Goal: Share content: Share content

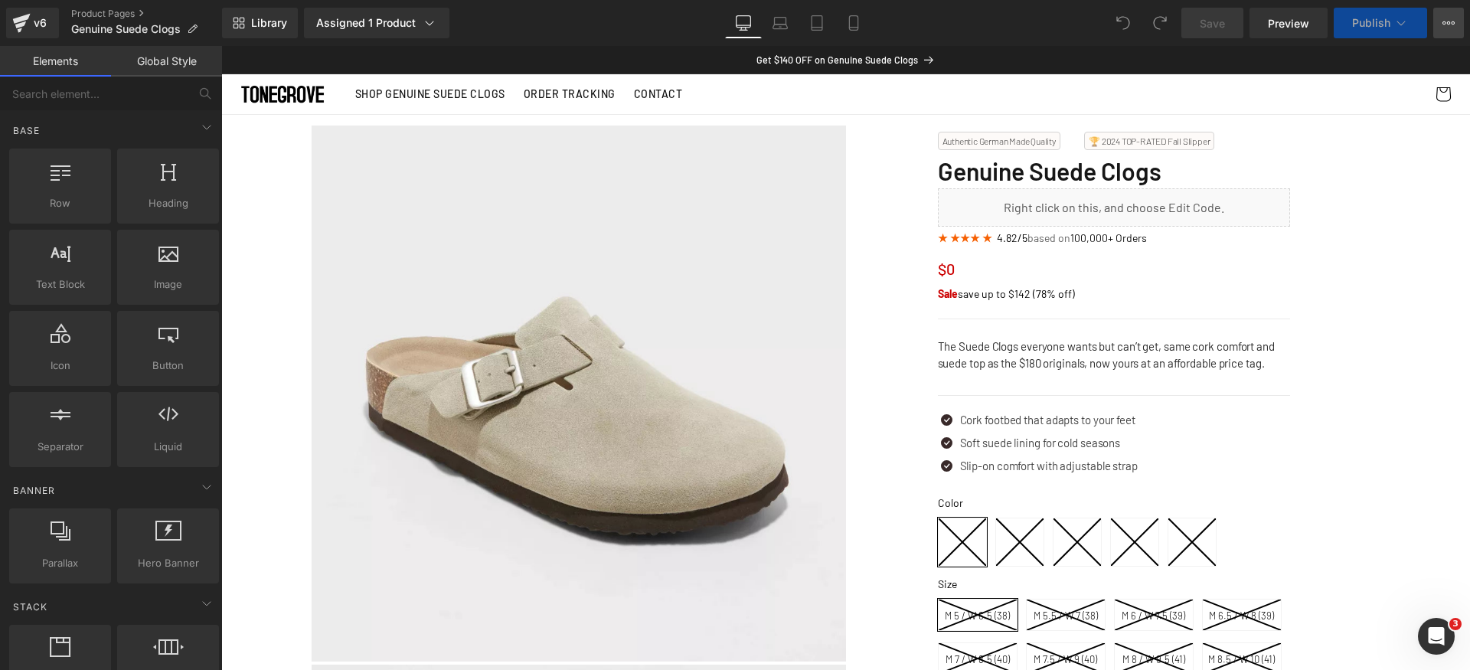
click at [1446, 31] on button "View Live Page View with current Template Save Template to Library Schedule Pub…" at bounding box center [1448, 23] width 31 height 31
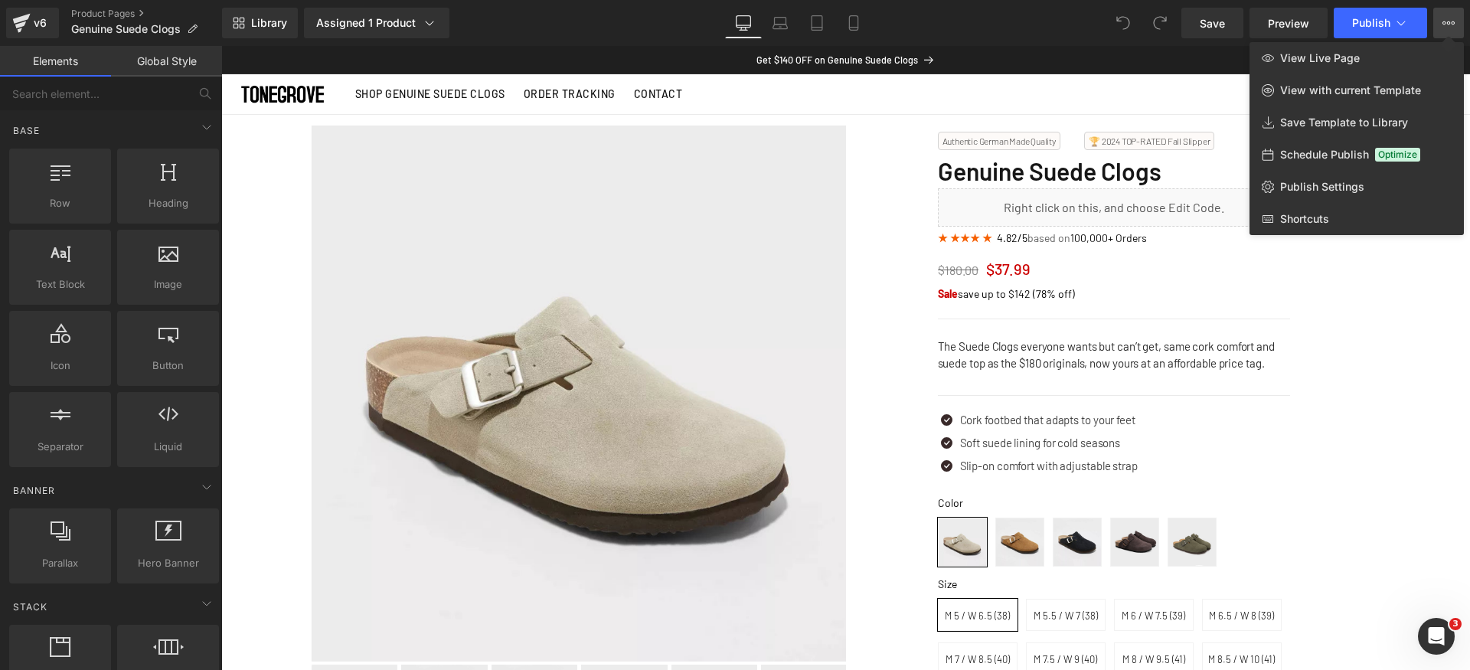
click at [1446, 21] on icon at bounding box center [1449, 23] width 12 height 12
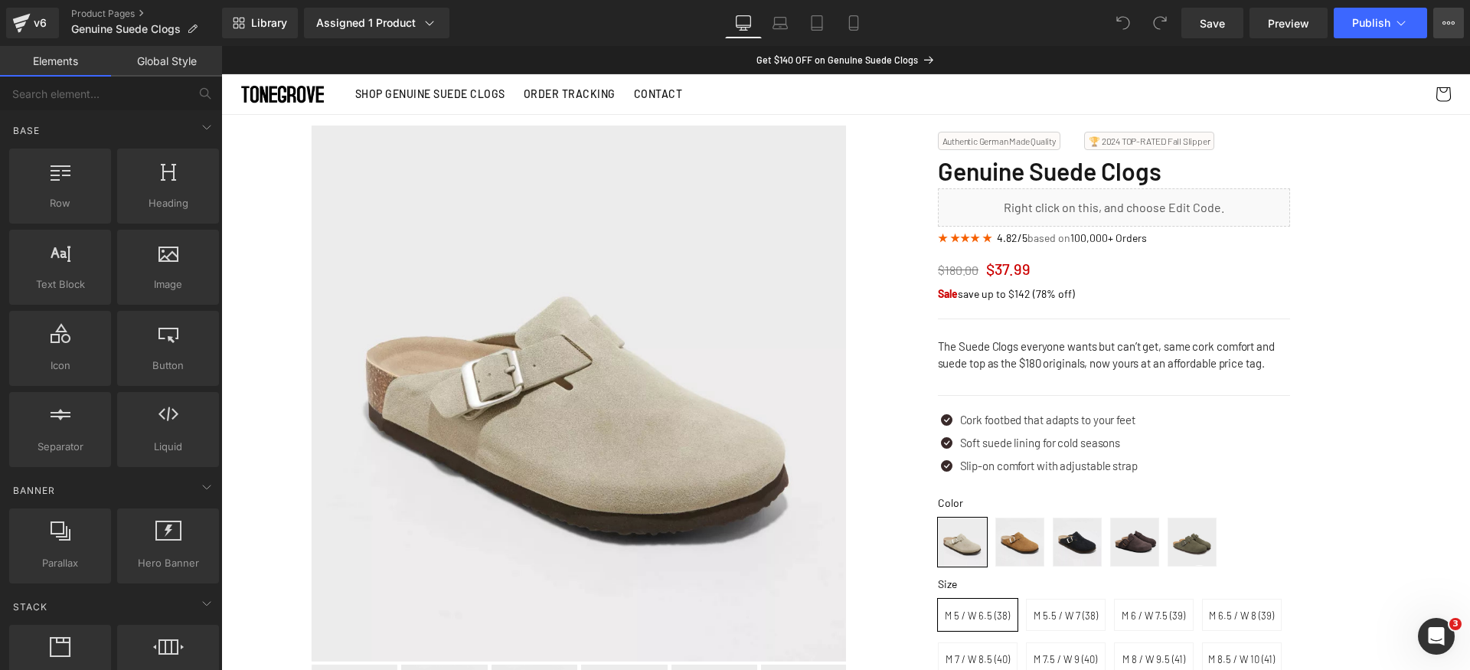
click at [1450, 17] on icon at bounding box center [1449, 23] width 12 height 12
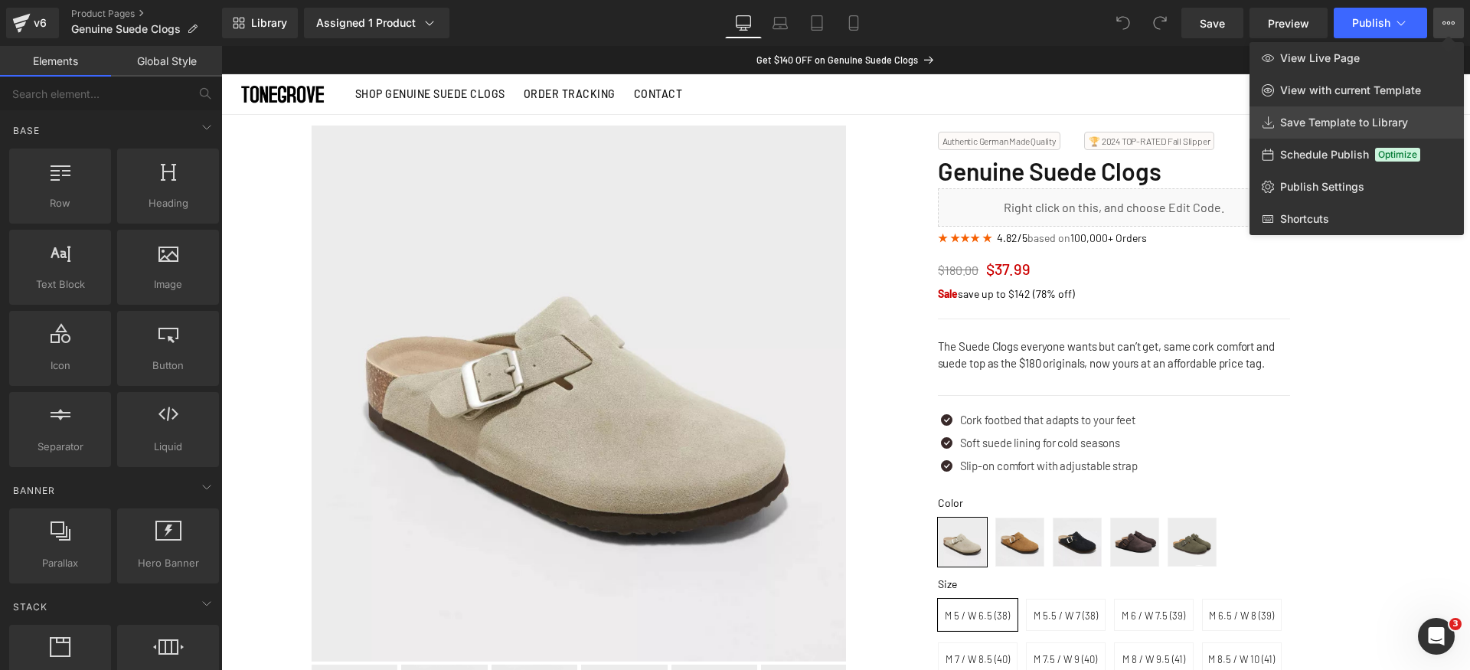
click at [1353, 118] on span "Save Template to Library" at bounding box center [1344, 123] width 128 height 14
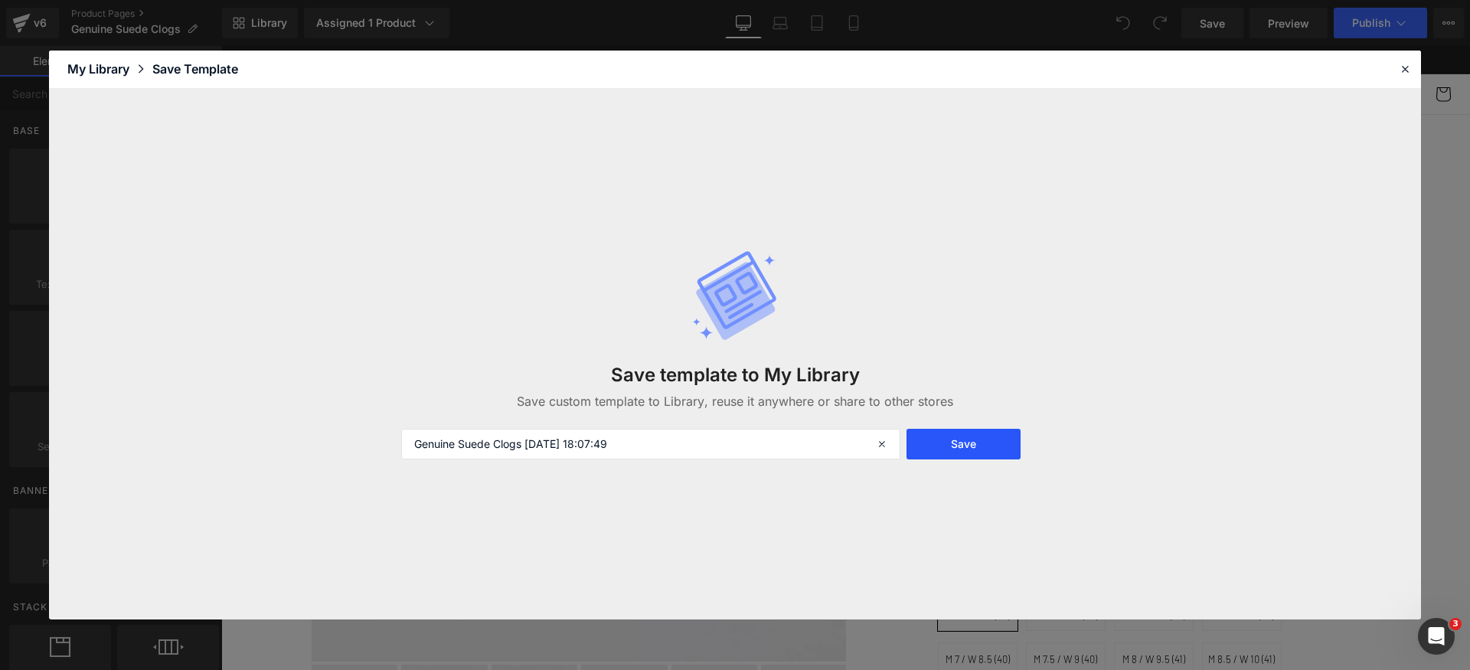
click at [957, 449] on button "Save" at bounding box center [964, 444] width 114 height 31
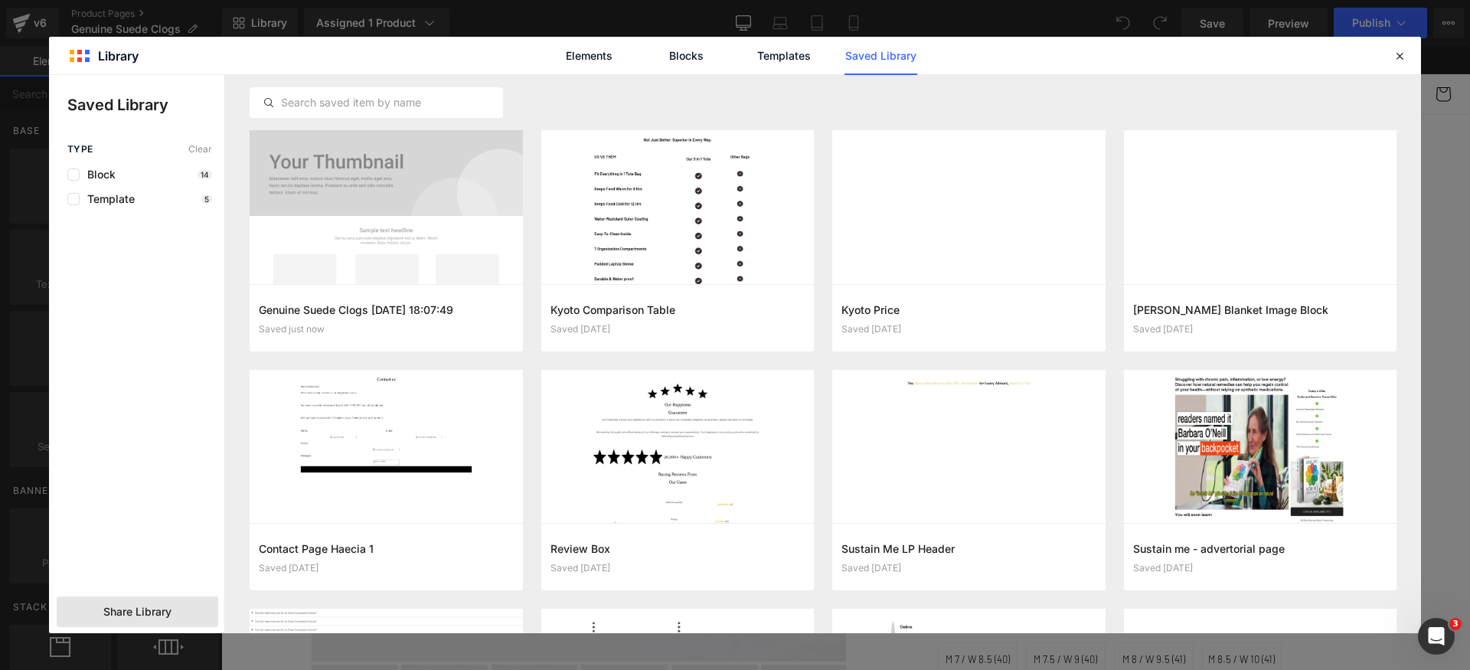
click at [146, 606] on span "Share Library" at bounding box center [137, 611] width 68 height 15
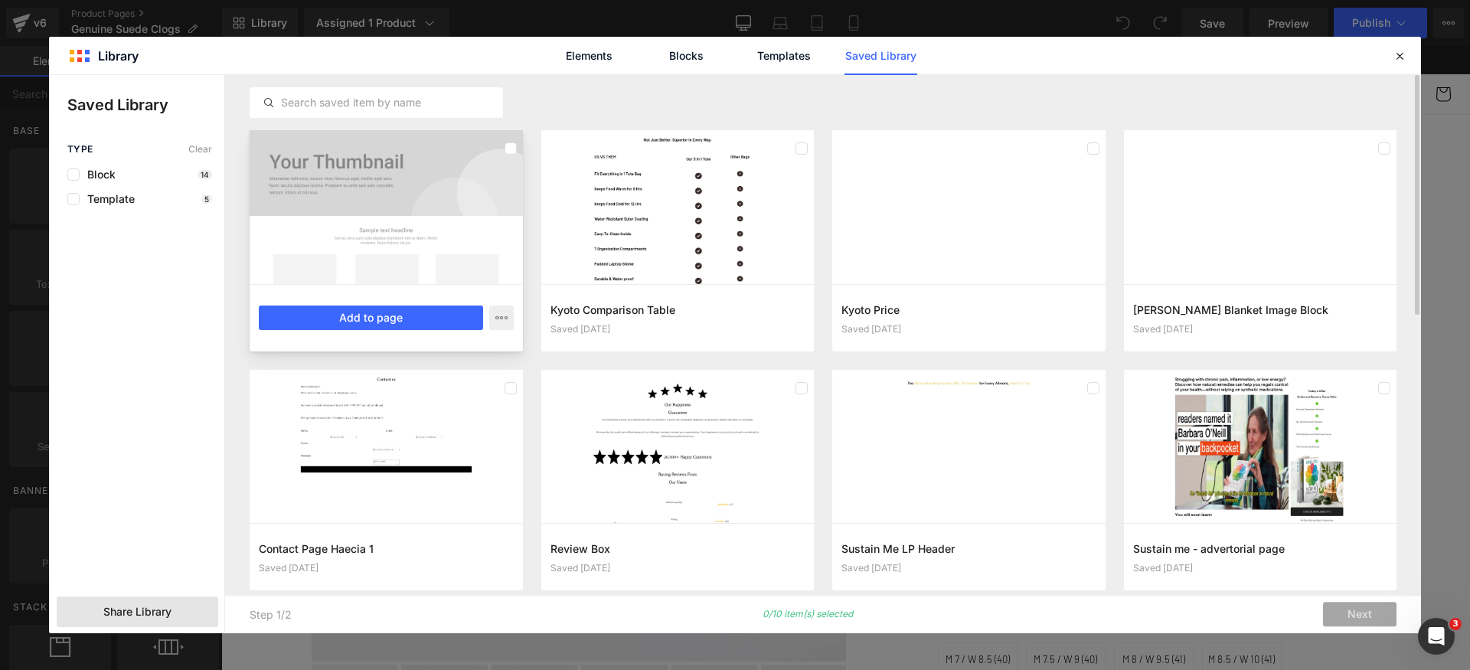
click at [489, 205] on div at bounding box center [386, 207] width 273 height 154
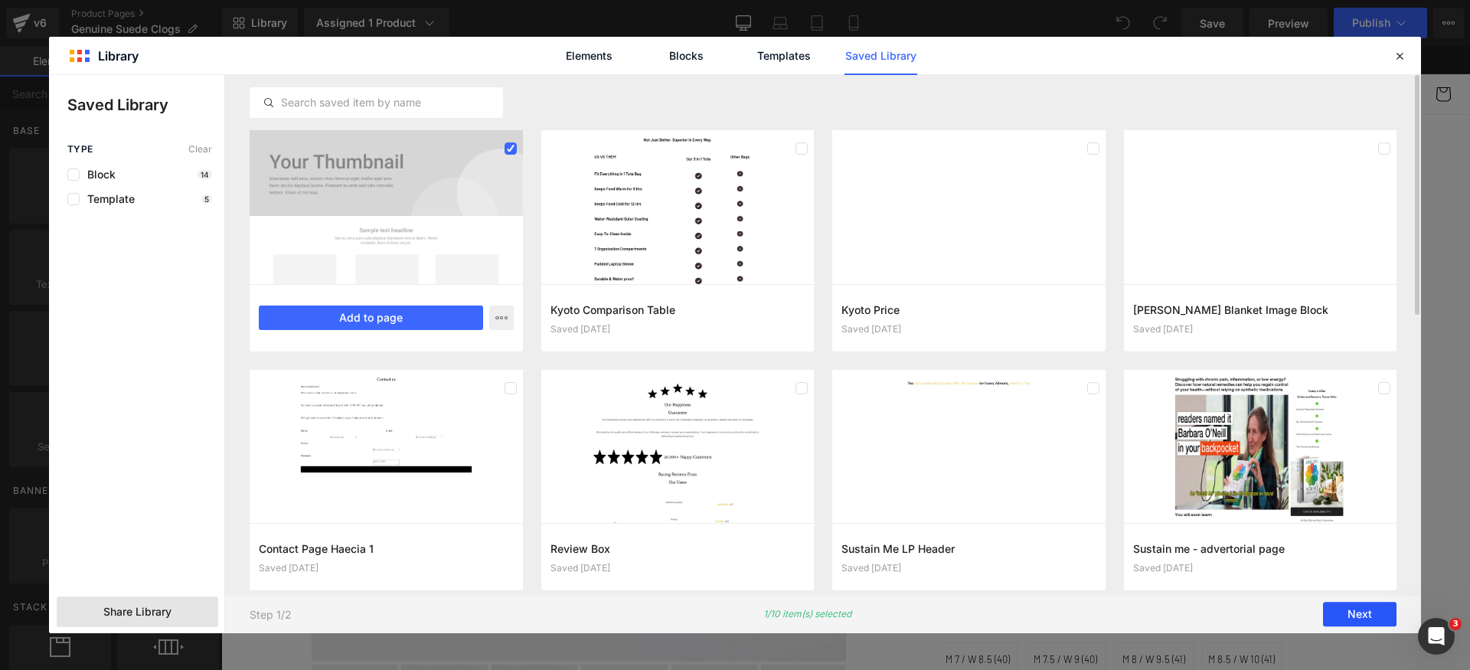
click at [1359, 610] on button "Next" at bounding box center [1360, 615] width 74 height 25
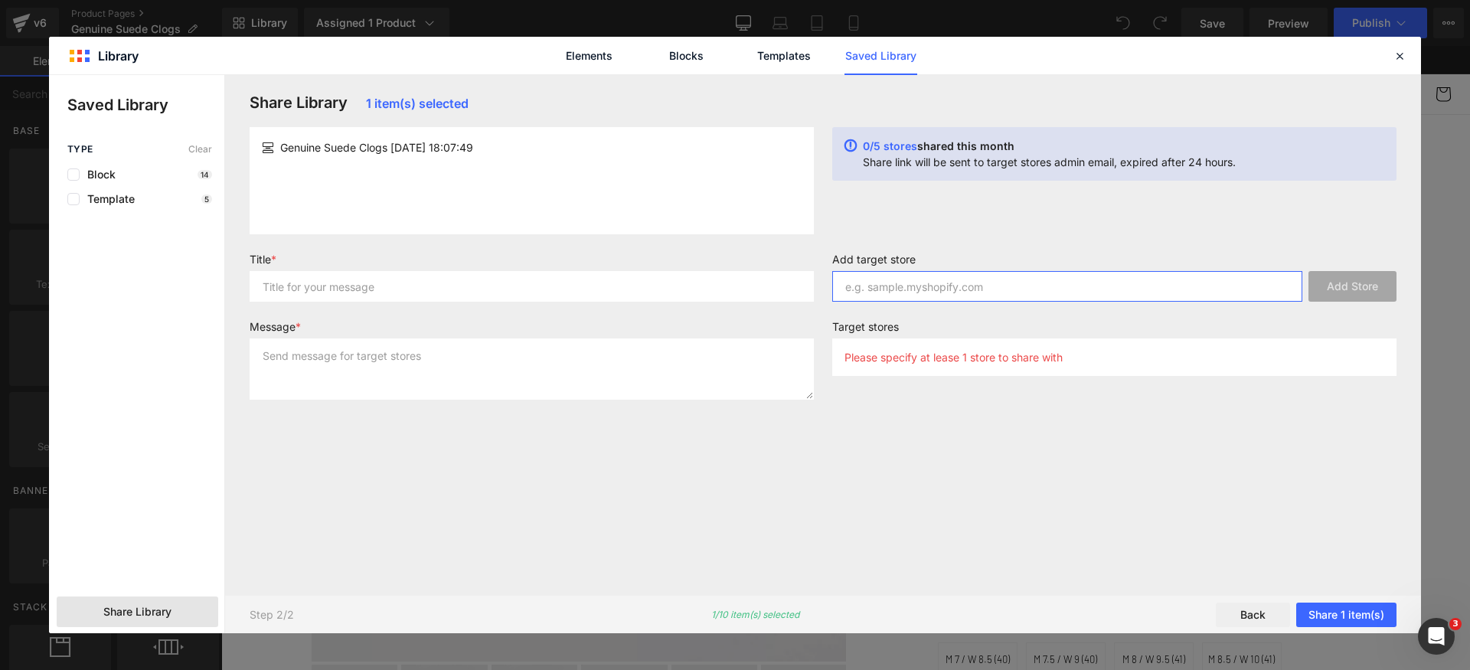
click at [976, 277] on input "text" at bounding box center [1067, 286] width 470 height 31
paste input "[DOMAIN_NAME]"
type input "[DOMAIN_NAME]"
click at [1332, 289] on button "Add Store" at bounding box center [1353, 286] width 88 height 31
click at [545, 284] on input "text" at bounding box center [532, 286] width 564 height 31
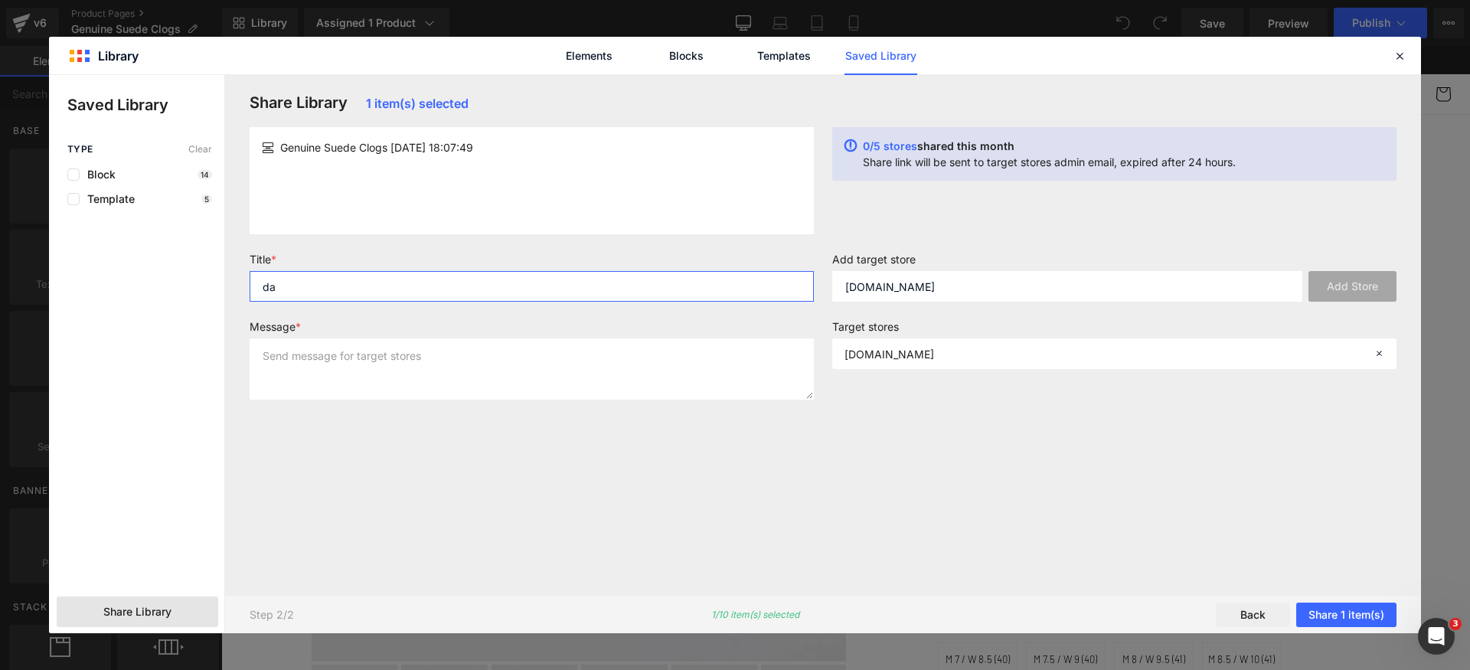
type input "da"
click at [483, 375] on textarea at bounding box center [532, 368] width 564 height 61
type textarea "da"
click at [1156, 504] on div "Share Library 1 item(s) selected Genuine Suede Clogs [DATE] 18:07:49 0/5 stores…" at bounding box center [822, 334] width 1165 height 483
click at [1358, 613] on button "Share 1 item(s)" at bounding box center [1346, 615] width 100 height 25
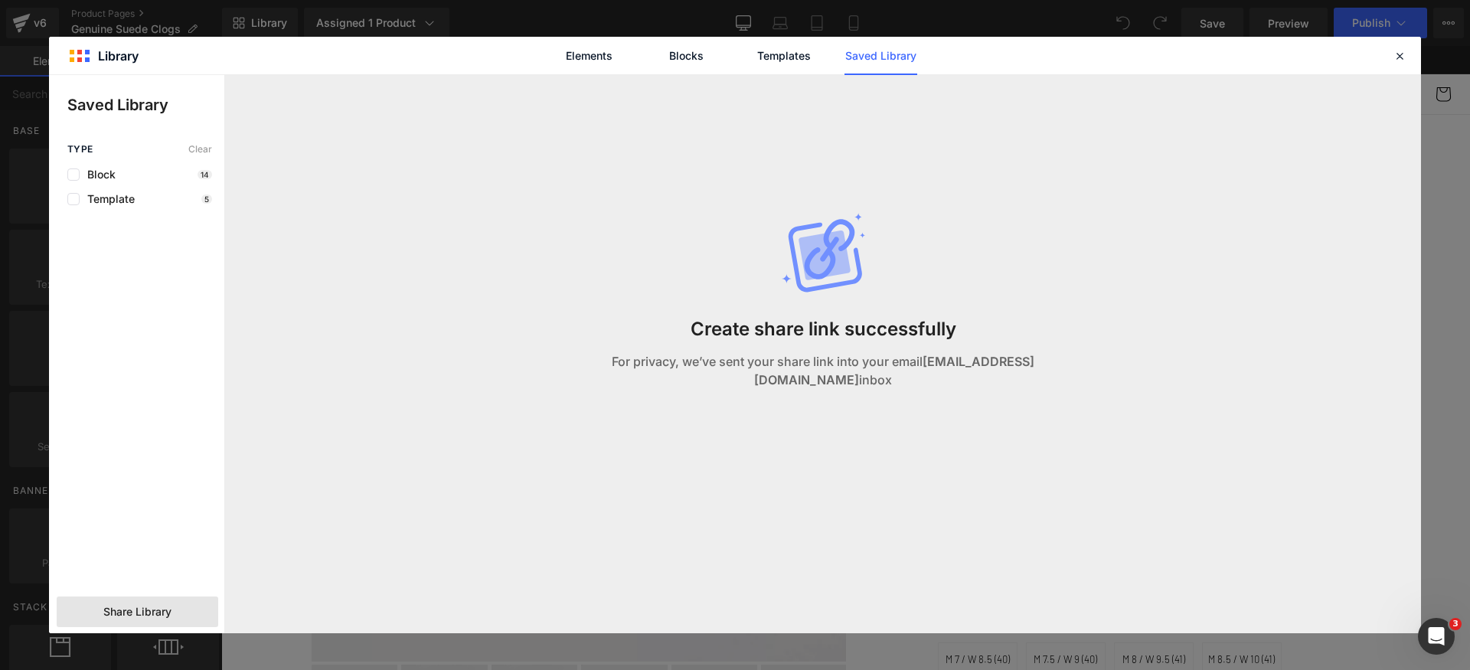
drag, startPoint x: 871, startPoint y: 371, endPoint x: 1084, endPoint y: 366, distance: 212.2
click at [1084, 366] on div "Create share link successfully For privacy, we’ve sent your share link into you…" at bounding box center [823, 316] width 570 height 483
click at [1397, 59] on icon at bounding box center [1400, 56] width 14 height 14
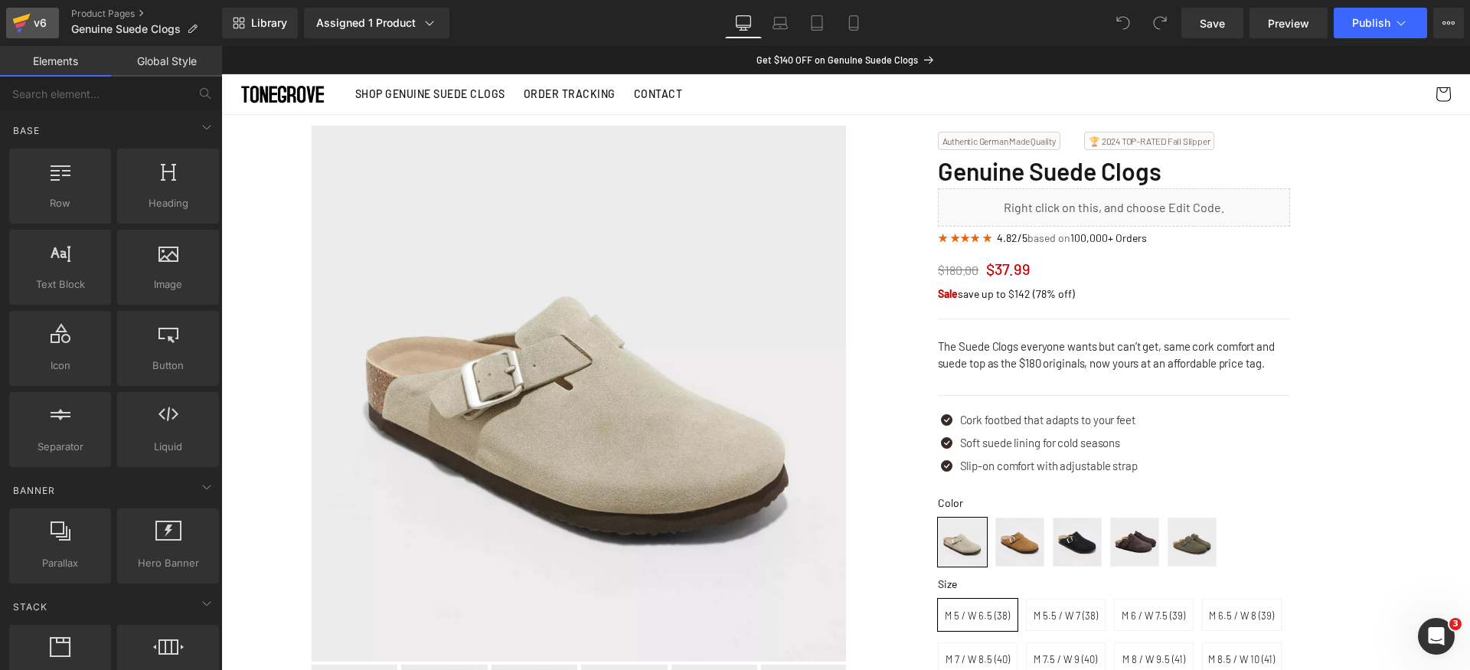
click at [28, 16] on icon at bounding box center [22, 19] width 18 height 10
click at [244, 25] on icon at bounding box center [242, 26] width 5 height 5
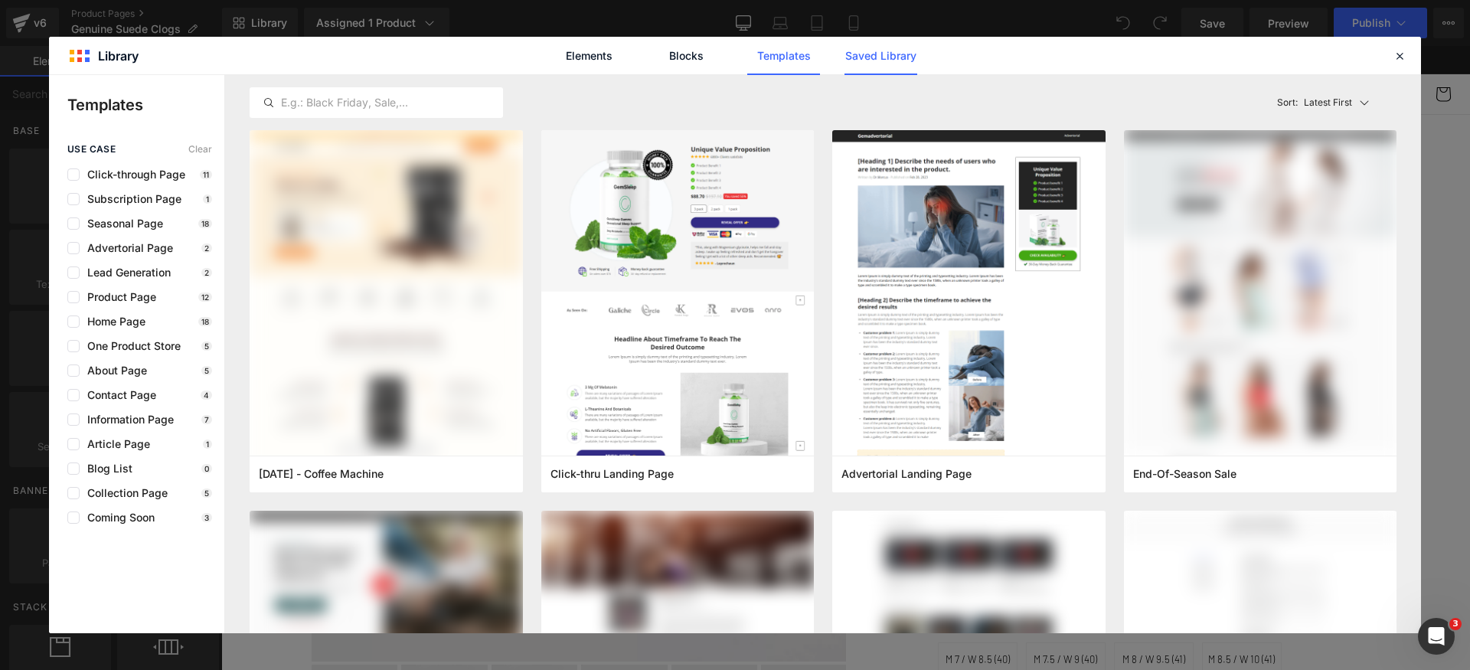
click at [883, 60] on link "Saved Library" at bounding box center [881, 56] width 73 height 38
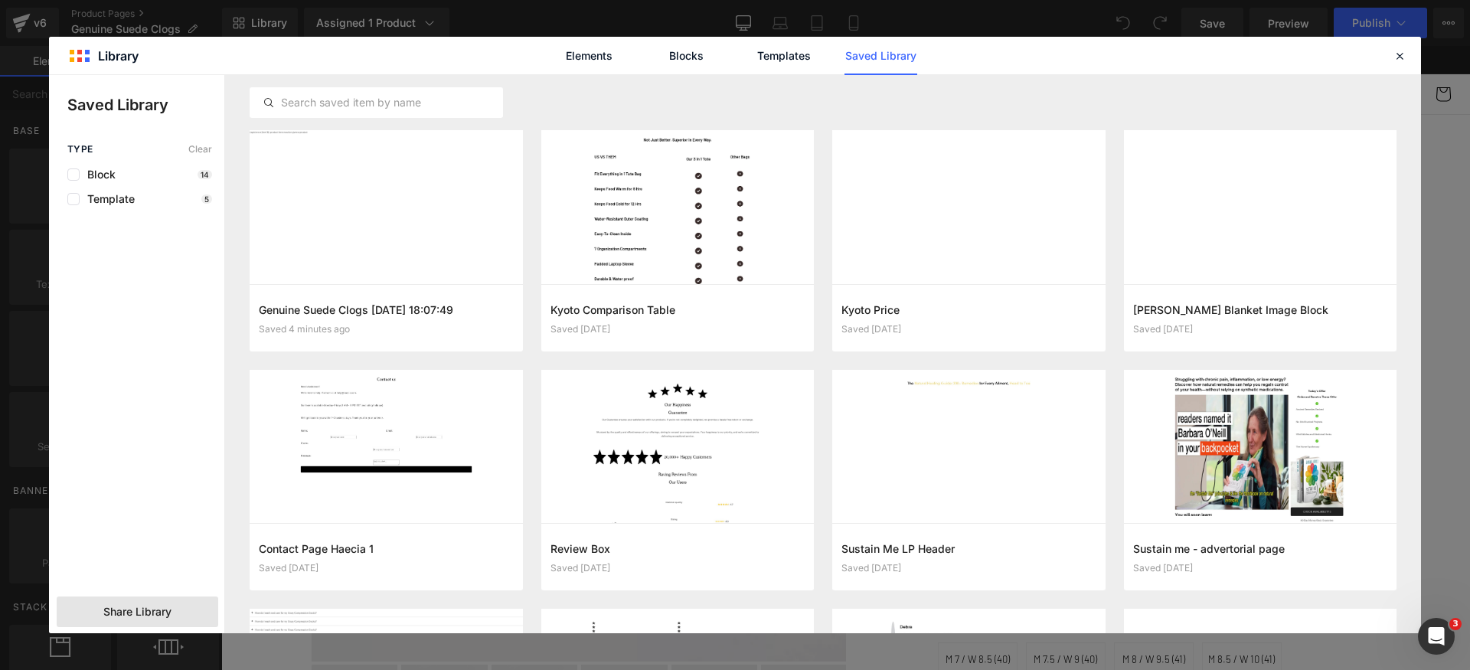
click at [146, 612] on span "Share Library" at bounding box center [137, 611] width 68 height 15
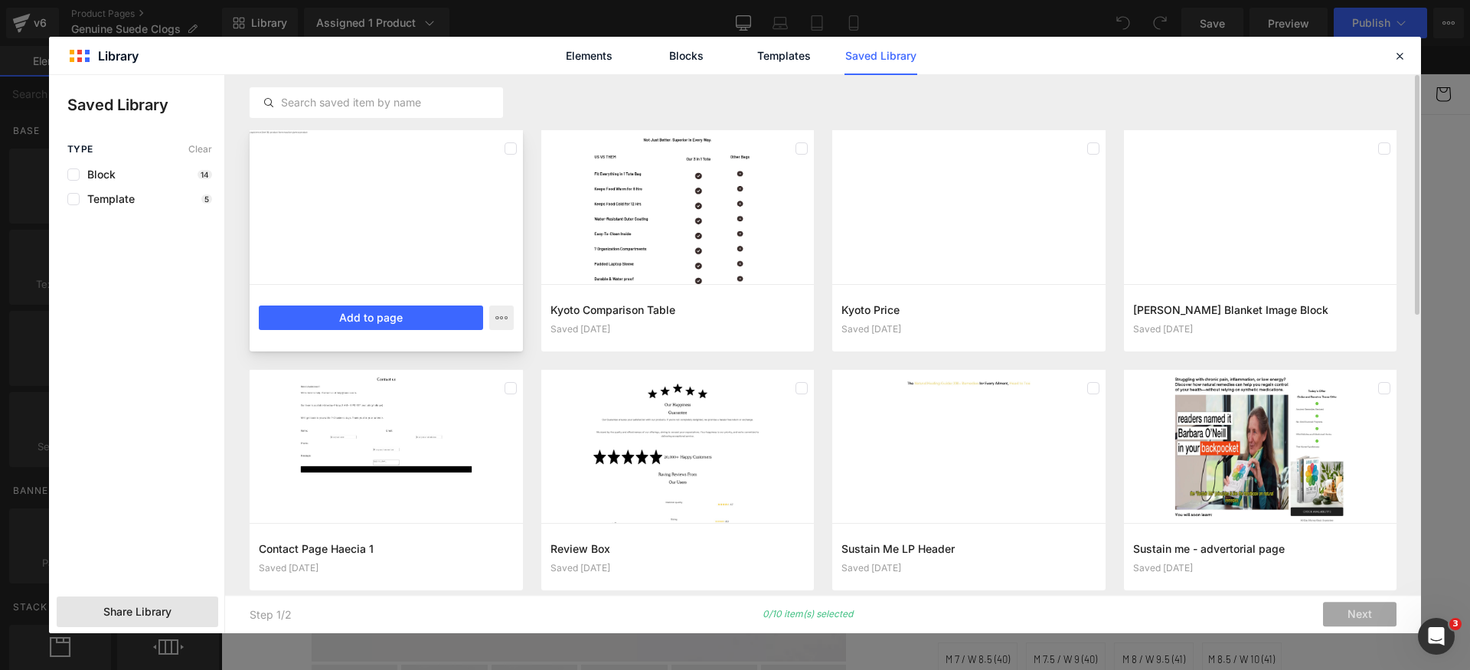
click at [433, 219] on div at bounding box center [386, 207] width 273 height 154
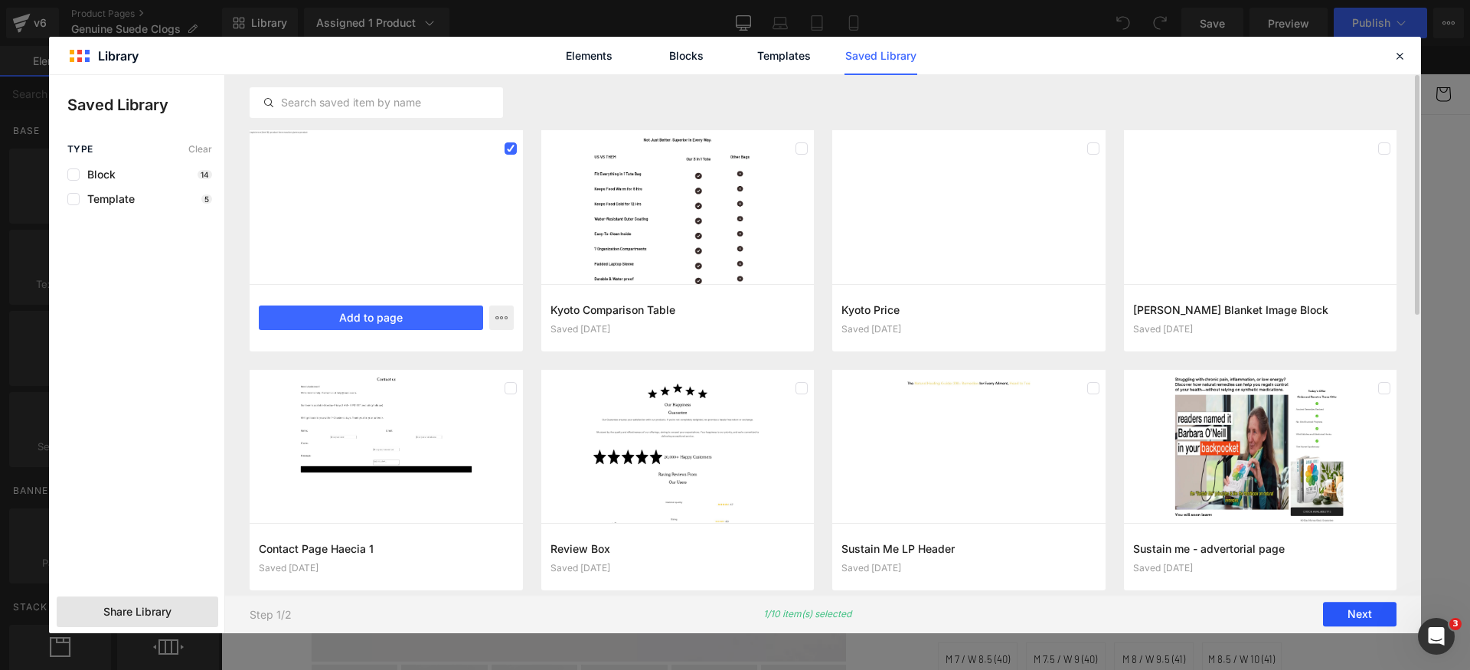
click at [1369, 611] on button "Next" at bounding box center [1360, 615] width 74 height 25
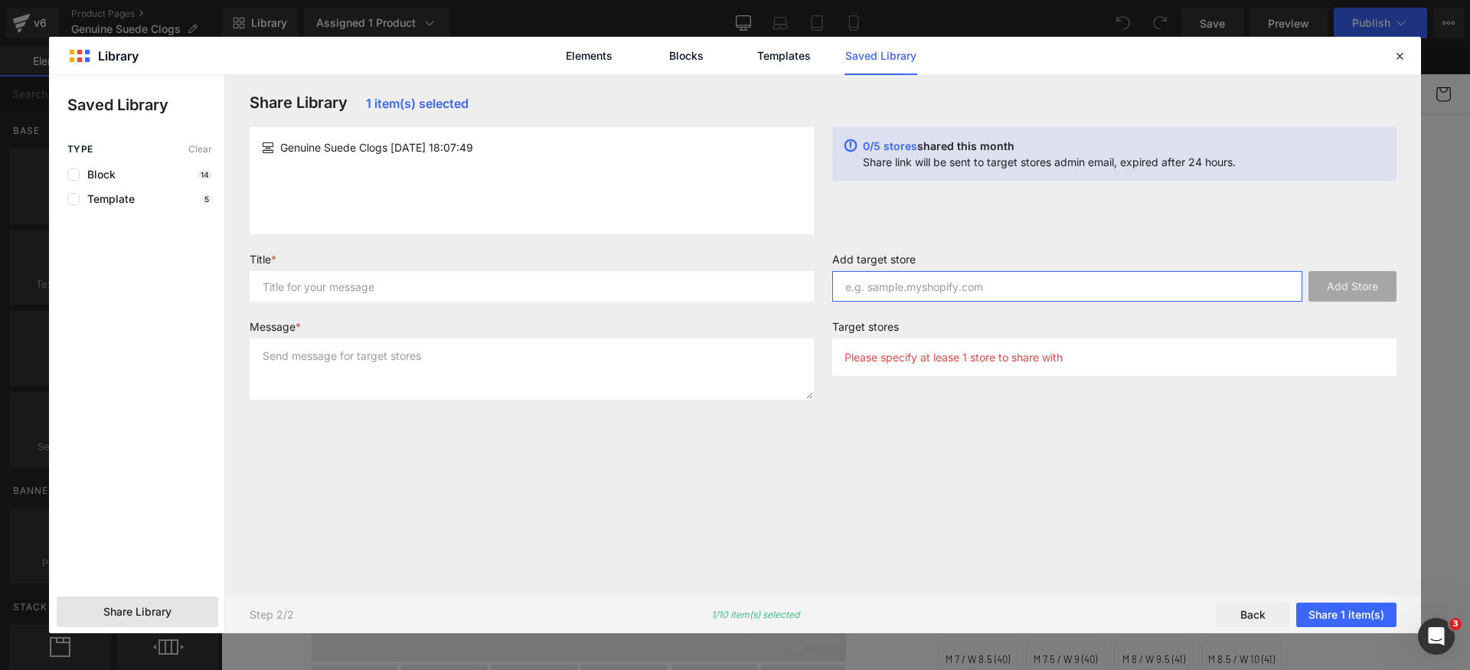
click at [940, 289] on input "text" at bounding box center [1067, 286] width 470 height 31
paste input "817092"
paste input "[DOMAIN_NAME]"
type input "[DOMAIN_NAME]"
click at [1341, 281] on button "Add Store" at bounding box center [1353, 286] width 88 height 31
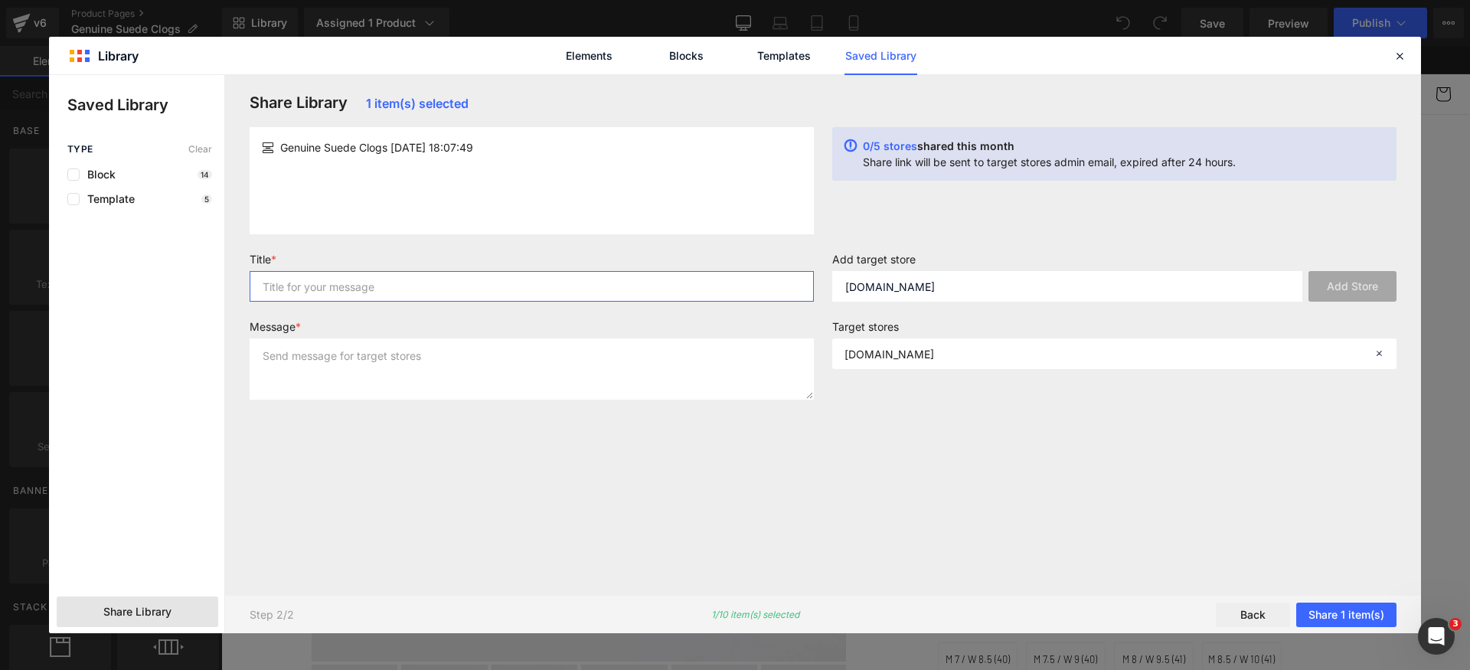
click at [478, 286] on input "text" at bounding box center [532, 286] width 564 height 31
type input "sa"
click at [440, 355] on textarea "as" at bounding box center [532, 368] width 564 height 61
type textarea "as"
click at [936, 507] on div "Share Library 1 item(s) selected Genuine Suede Clogs 2025-09-08 18:07:49 0/5 st…" at bounding box center [822, 334] width 1165 height 483
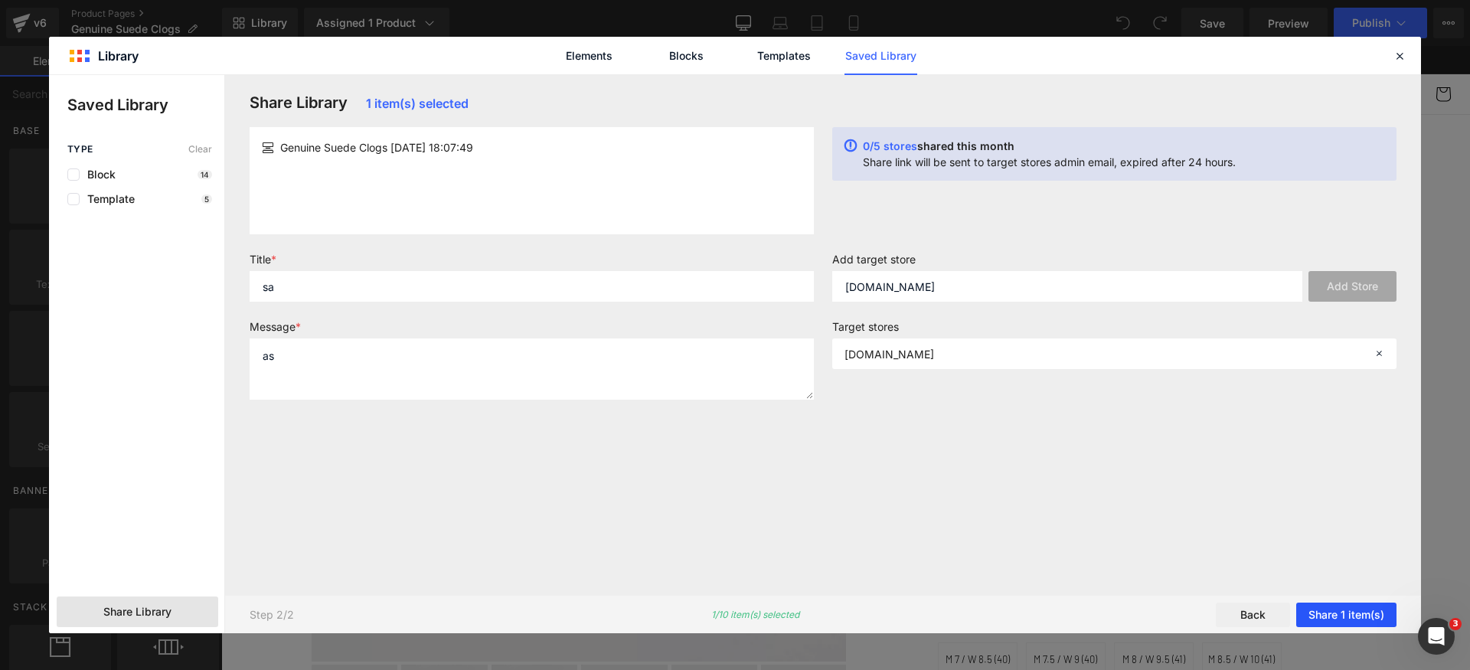
click at [1344, 615] on button "Share 1 item(s)" at bounding box center [1346, 615] width 100 height 25
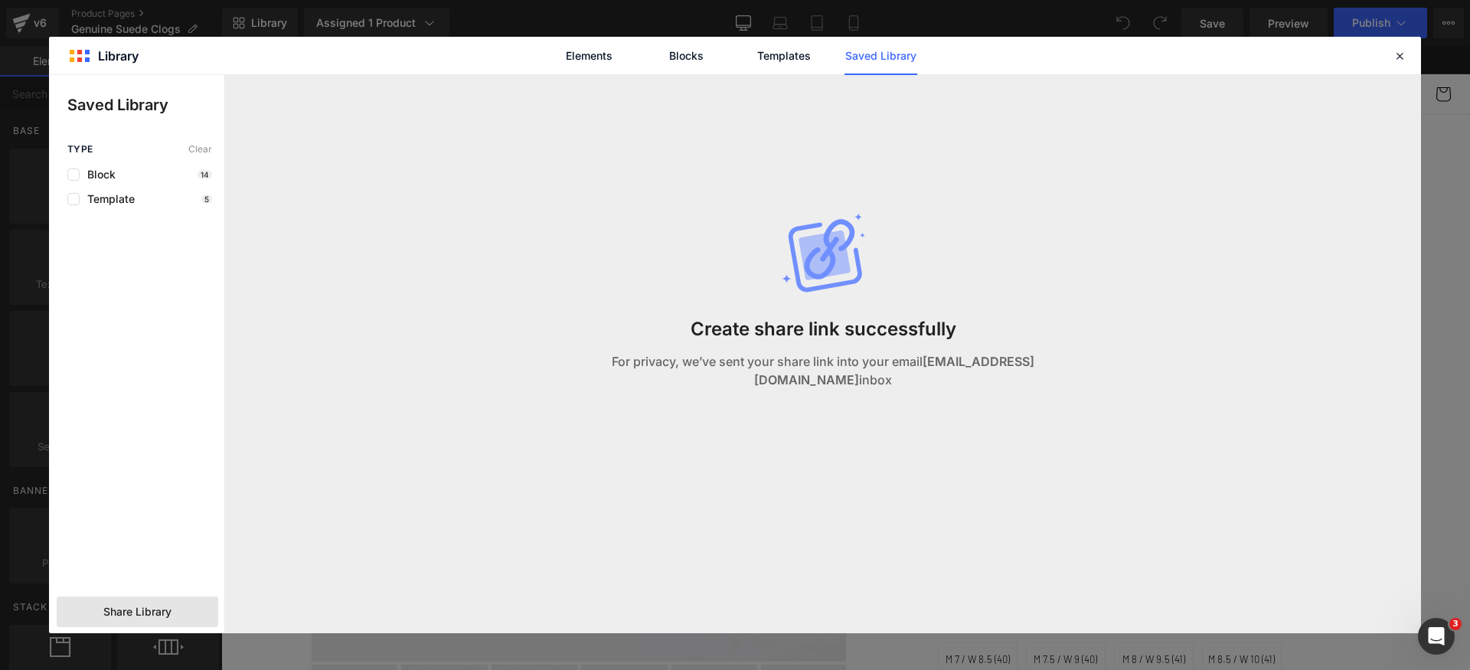
drag, startPoint x: 825, startPoint y: 392, endPoint x: 1037, endPoint y: 394, distance: 211.4
click at [900, 392] on div "Create share link successfully For privacy, we’ve sent your share link into you…" at bounding box center [823, 316] width 570 height 483
drag, startPoint x: 1064, startPoint y: 394, endPoint x: 1087, endPoint y: 391, distance: 23.9
click at [1077, 394] on div "Create share link successfully For privacy, we’ve sent your share link into you…" at bounding box center [823, 316] width 570 height 483
drag, startPoint x: 1126, startPoint y: 376, endPoint x: 907, endPoint y: 380, distance: 218.3
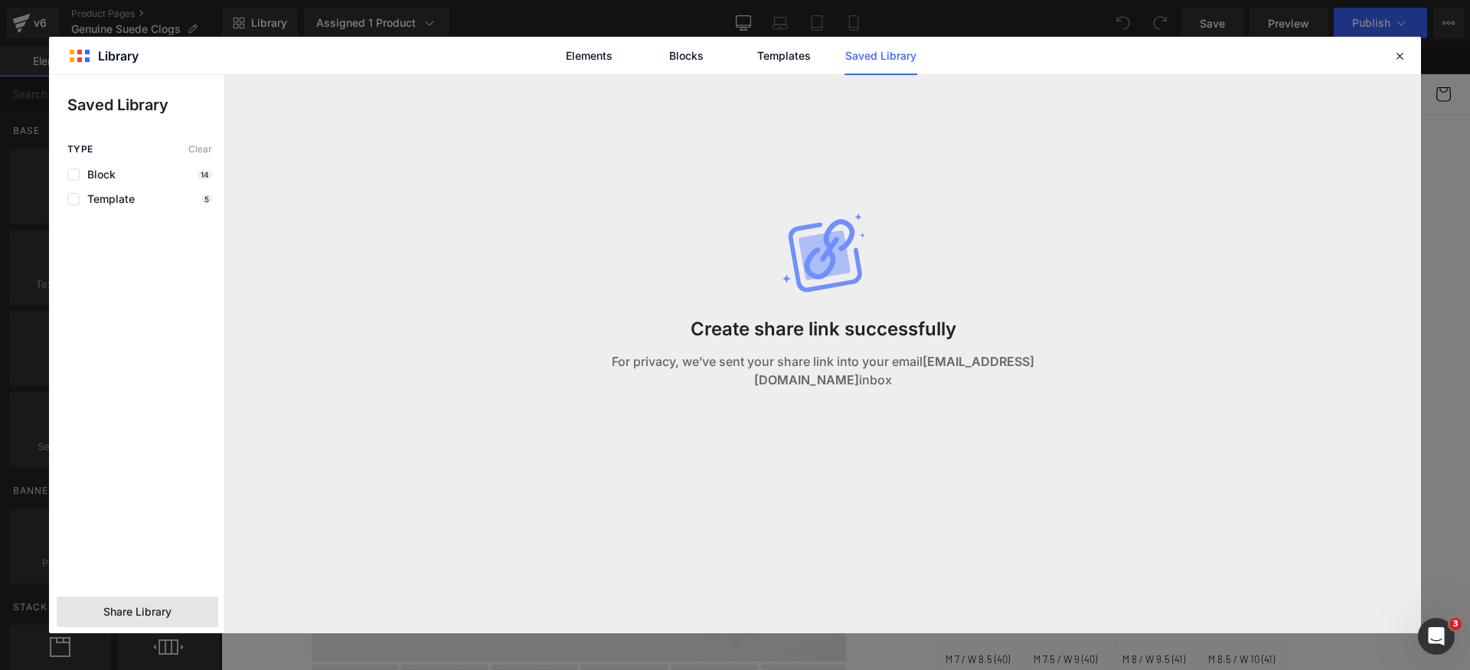
click at [916, 380] on div "Create share link successfully For privacy, we’ve sent your share link into you…" at bounding box center [822, 335] width 1165 height 520
drag, startPoint x: 1119, startPoint y: 378, endPoint x: 1146, endPoint y: 381, distance: 27.7
click at [1146, 380] on div "Create share link successfully For privacy, we’ve sent your share link into you…" at bounding box center [822, 335] width 1165 height 520
drag, startPoint x: 972, startPoint y: 371, endPoint x: 1038, endPoint y: 371, distance: 65.9
click at [1022, 371] on strong "[EMAIL_ADDRESS][DOMAIN_NAME]" at bounding box center [894, 371] width 280 height 34
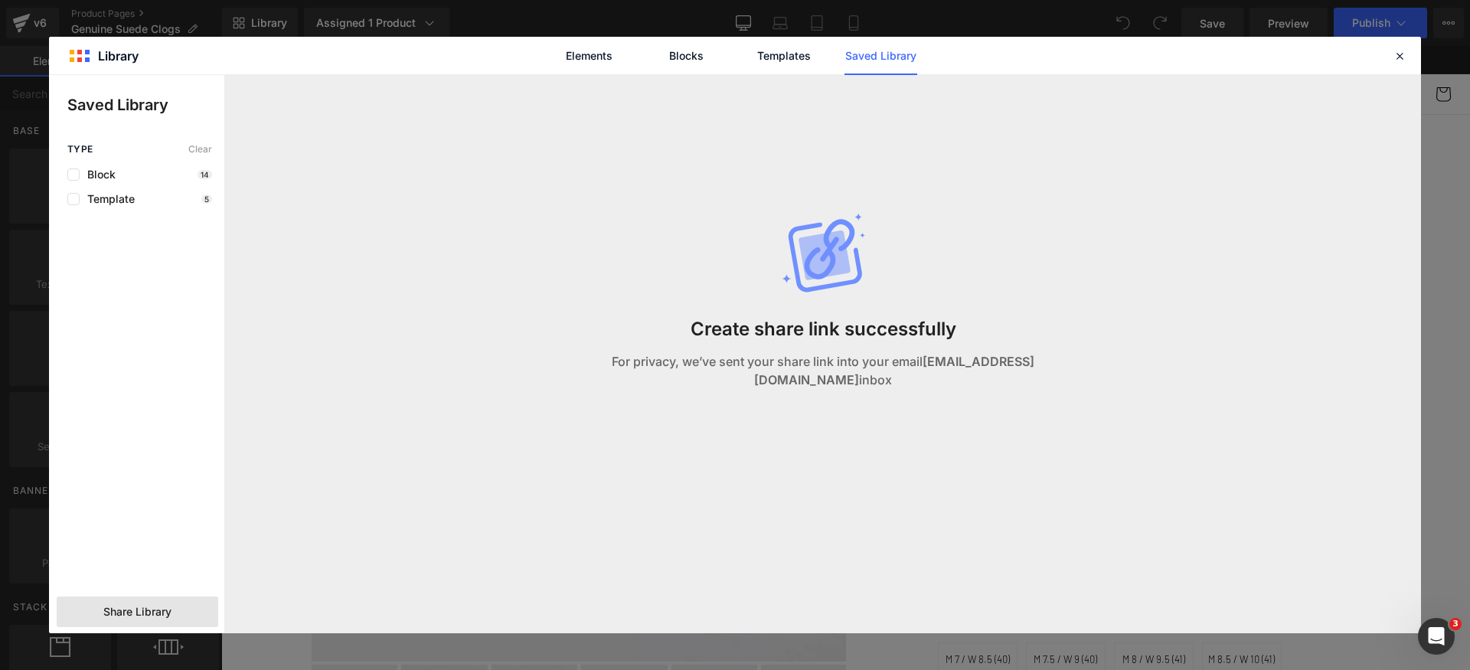
click at [1038, 371] on p "For privacy, we’ve sent your share link into your email help@tonegrove.com inbox" at bounding box center [824, 370] width 552 height 37
click at [1393, 56] on icon at bounding box center [1400, 56] width 14 height 14
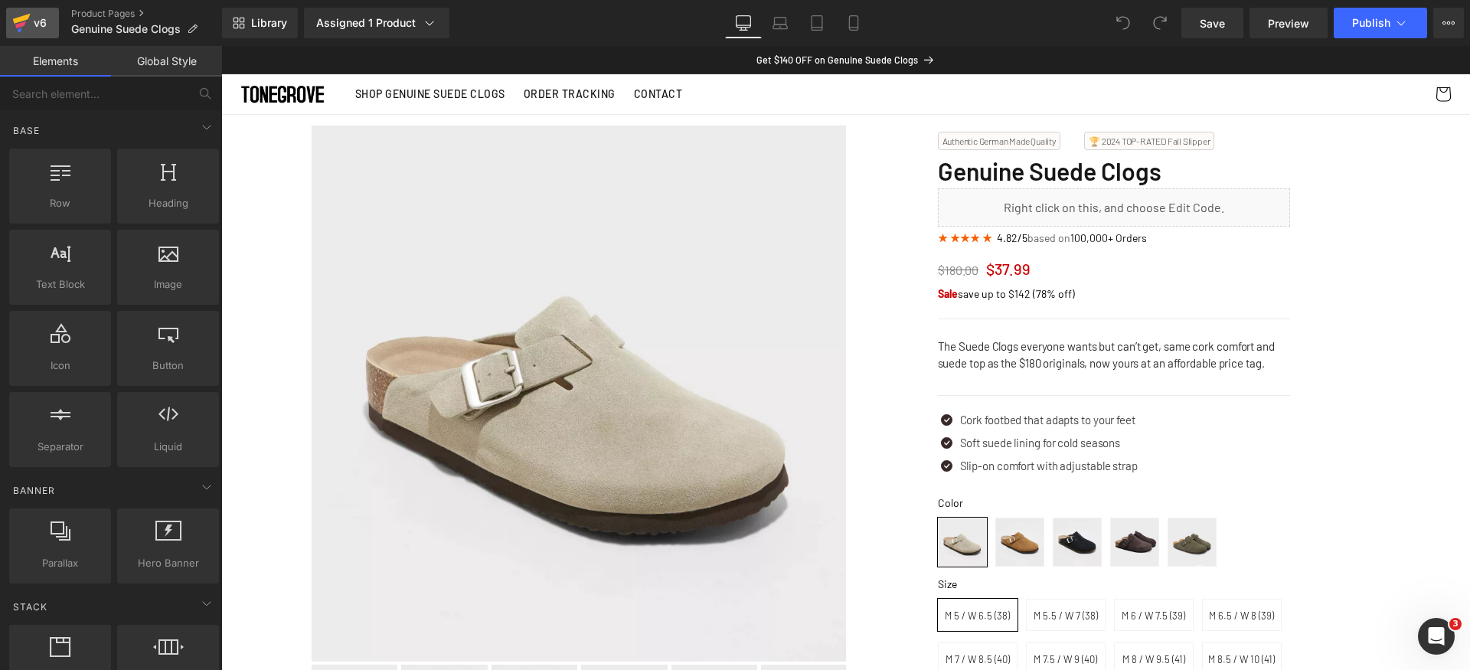
click at [40, 23] on div "v6" at bounding box center [40, 23] width 19 height 20
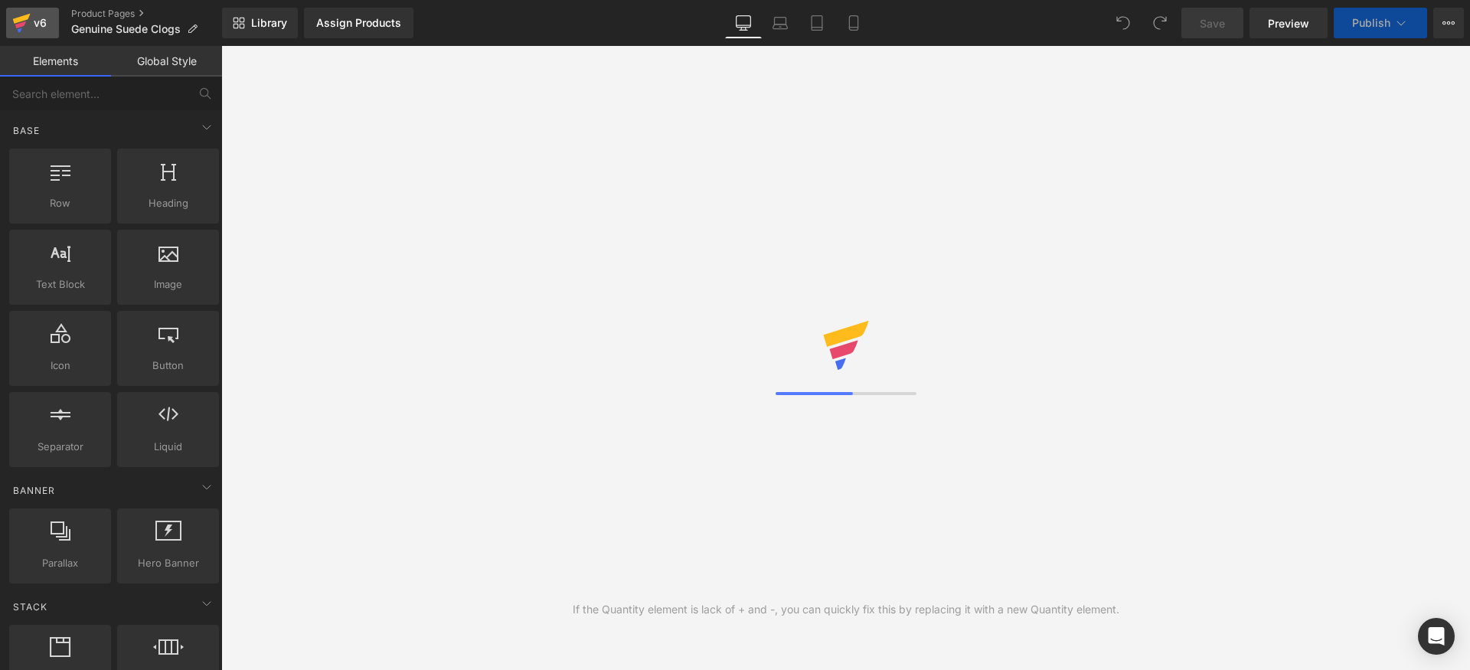
click at [31, 22] on div "v6" at bounding box center [40, 23] width 19 height 20
